Goal: Transaction & Acquisition: Purchase product/service

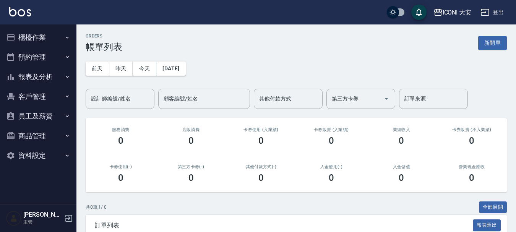
click at [34, 39] on button "櫃檯作業" at bounding box center [38, 38] width 70 height 20
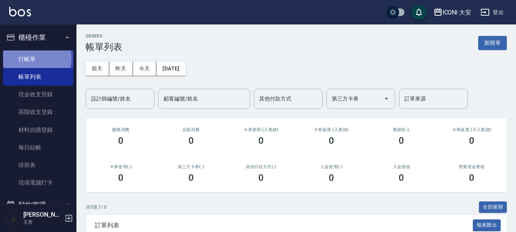
click at [31, 58] on link "打帳單" at bounding box center [38, 59] width 70 height 18
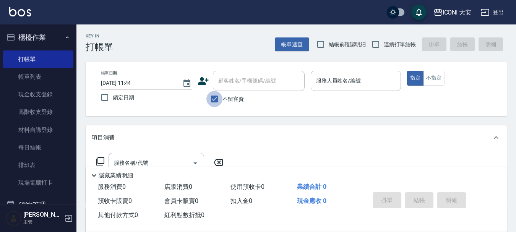
click at [215, 98] on input "不留客資" at bounding box center [214, 99] width 16 height 16
checkbox input "false"
click at [224, 84] on div "顧客姓名/手機號碼/編號 顧客姓名/手機號碼/編號" at bounding box center [259, 81] width 92 height 20
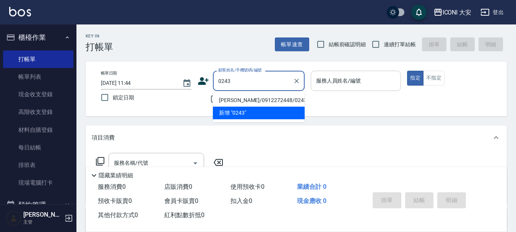
type input "0243"
click at [331, 81] on input "服務人員姓名/編號" at bounding box center [356, 80] width 84 height 13
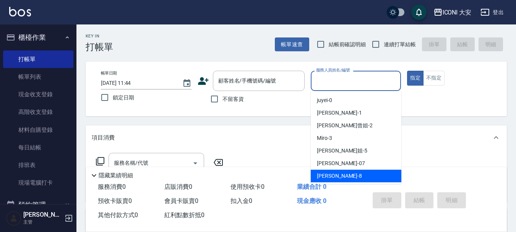
click at [323, 179] on span "Yulisa -8" at bounding box center [339, 176] width 45 height 8
type input "Yulisa-8"
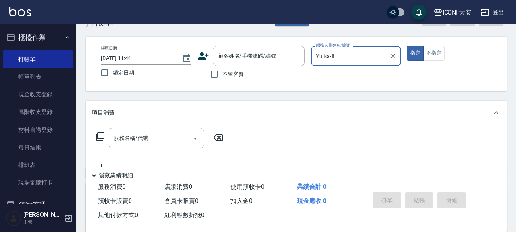
scroll to position [38, 0]
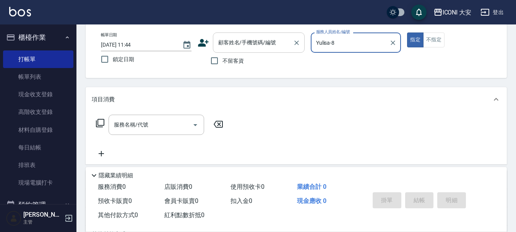
click at [218, 42] on input "顧客姓名/手機號碼/編號" at bounding box center [252, 42] width 73 height 13
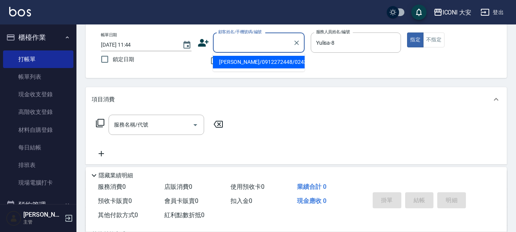
click at [241, 59] on li "[PERSON_NAME]/0912272448/0243" at bounding box center [259, 62] width 92 height 13
type input "[PERSON_NAME]/0912272448/0243"
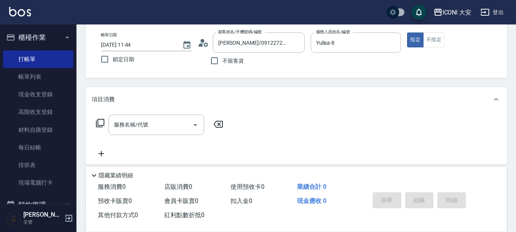
click at [102, 122] on icon at bounding box center [100, 123] width 9 height 9
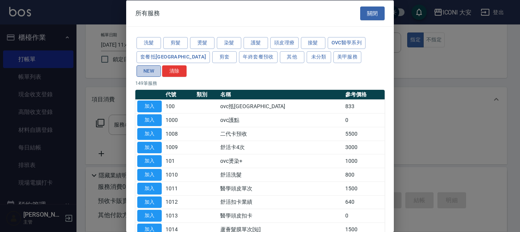
click at [161, 65] on button "NEW" at bounding box center [149, 71] width 24 height 12
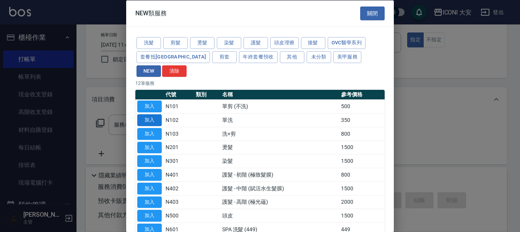
click at [158, 114] on button "加入" at bounding box center [149, 120] width 24 height 12
type input "單洗(N102)"
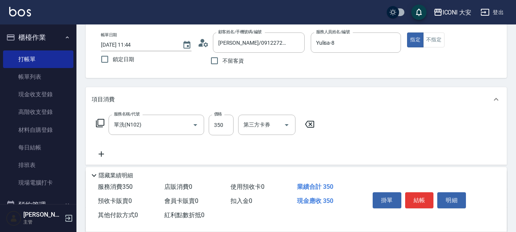
click at [98, 120] on icon at bounding box center [100, 123] width 8 height 8
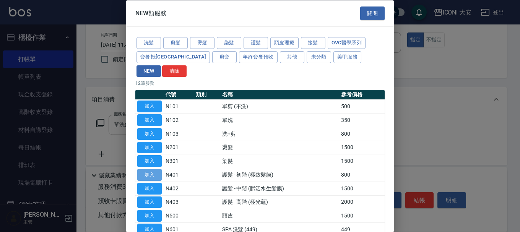
click at [155, 169] on button "加入" at bounding box center [149, 175] width 24 height 12
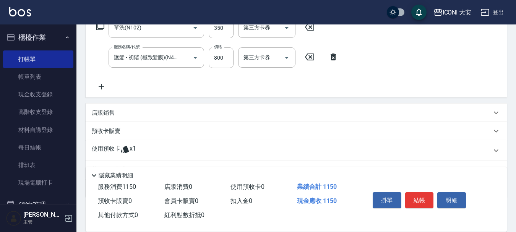
scroll to position [174, 0]
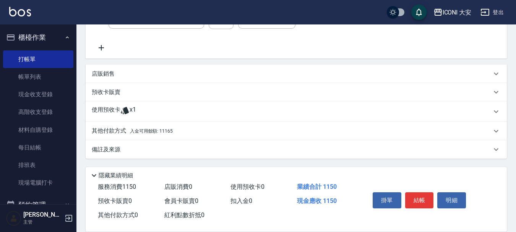
click at [122, 130] on p "其他付款方式 入金可用餘額: 11165" at bounding box center [132, 131] width 81 height 8
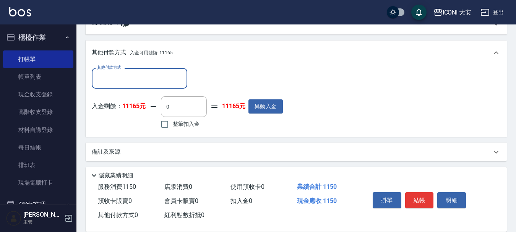
scroll to position [265, 0]
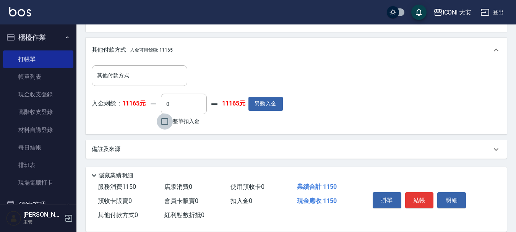
click at [168, 122] on input "整筆扣入金" at bounding box center [165, 122] width 16 height 16
checkbox input "true"
type input "1150"
click at [416, 200] on button "結帳" at bounding box center [419, 200] width 29 height 16
